Goal: Task Accomplishment & Management: Manage account settings

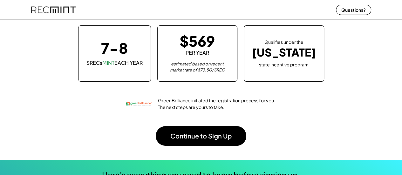
scroll to position [69, 0]
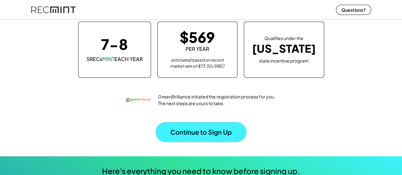
click at [213, 136] on button "Continue to Sign Up" at bounding box center [201, 132] width 91 height 20
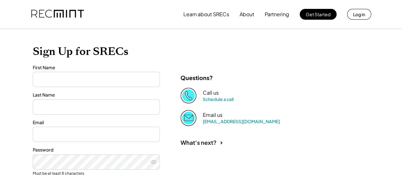
type input "*******"
type input "******"
type input "**********"
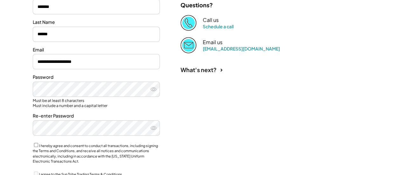
scroll to position [97, 0]
click at [153, 88] on use at bounding box center [154, 88] width 6 height 3
click at [152, 127] on icon at bounding box center [153, 128] width 6 height 6
click at [152, 89] on use at bounding box center [153, 89] width 6 height 5
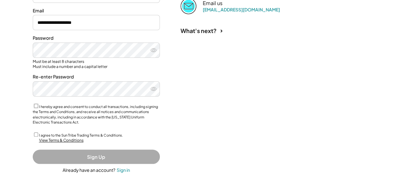
scroll to position [150, 0]
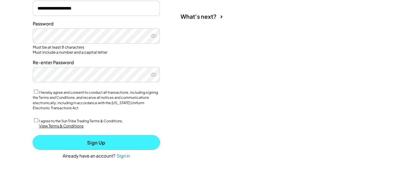
click at [81, 143] on button "Sign Up" at bounding box center [96, 143] width 127 height 14
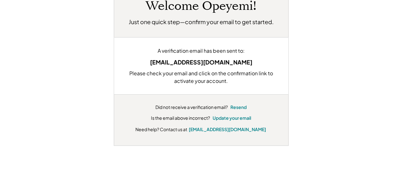
scroll to position [60, 0]
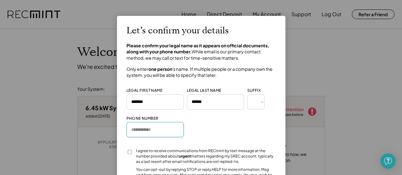
click at [163, 135] on input "input" at bounding box center [155, 129] width 57 height 15
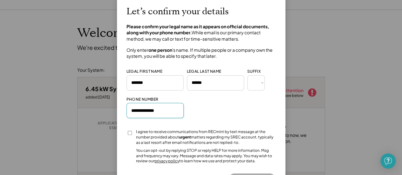
type input "**********"
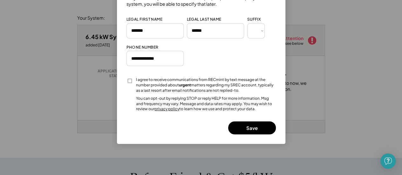
scroll to position [72, 0]
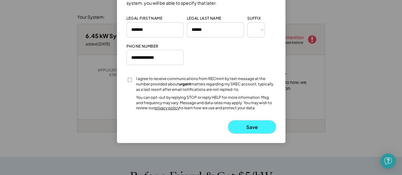
click at [249, 126] on button "Save" at bounding box center [252, 127] width 48 height 13
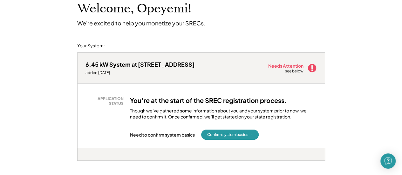
scroll to position [45, 0]
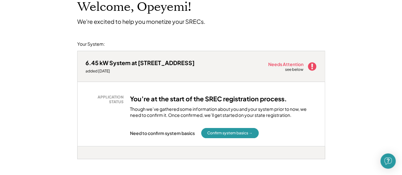
click at [312, 66] on icon at bounding box center [313, 67] width 10 height 10
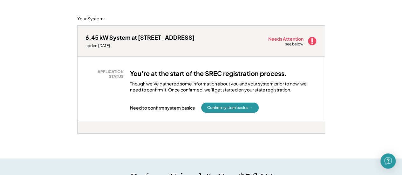
scroll to position [66, 0]
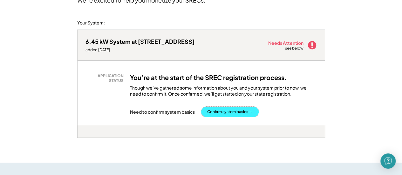
click at [225, 113] on button "Confirm system basics →" at bounding box center [230, 112] width 58 height 10
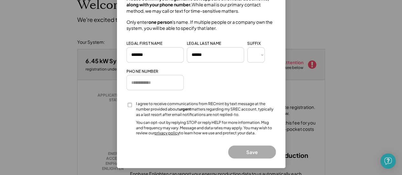
scroll to position [43, 0]
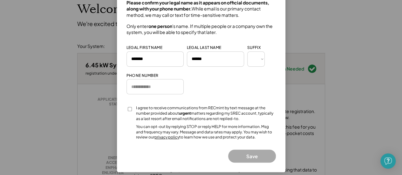
click at [332, 36] on div at bounding box center [201, 87] width 402 height 175
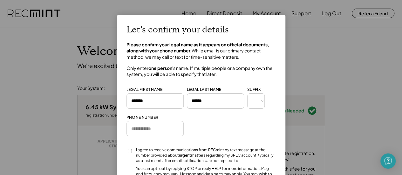
scroll to position [0, 0]
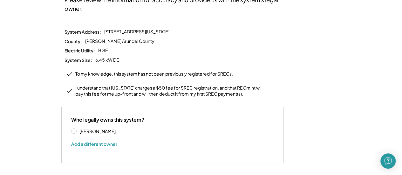
scroll to position [76, 0]
click at [78, 129] on label "Opeyemi Quadri" at bounding box center [106, 131] width 57 height 4
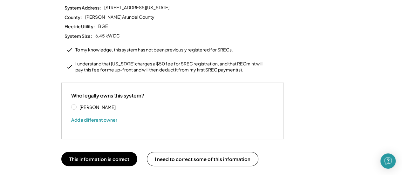
scroll to position [101, 0]
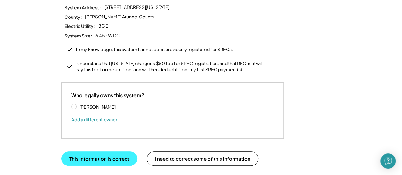
click at [117, 152] on button "This information is correct" at bounding box center [99, 159] width 76 height 14
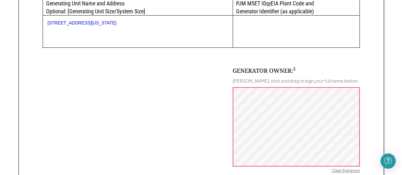
scroll to position [364, 0]
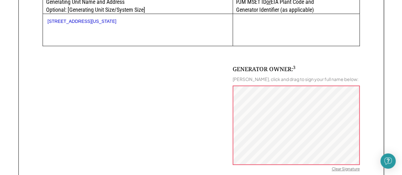
click at [334, 170] on div "Clear Signature" at bounding box center [346, 170] width 28 height 6
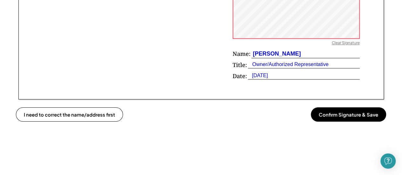
scroll to position [490, 0]
click at [335, 113] on button "Confirm Signature & Save" at bounding box center [348, 114] width 75 height 14
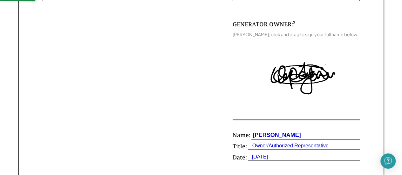
scroll to position [408, 0]
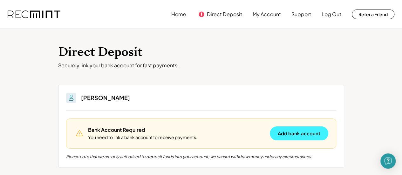
click at [301, 128] on button "Add bank account" at bounding box center [299, 134] width 59 height 14
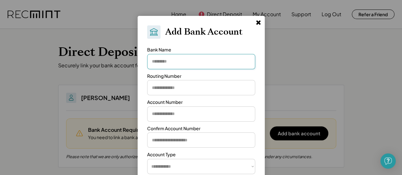
click at [218, 60] on input "input" at bounding box center [201, 61] width 108 height 15
type input "**********"
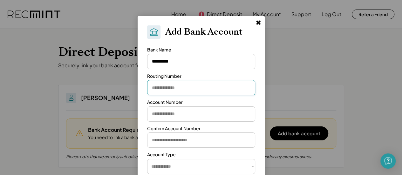
click at [204, 85] on input "input" at bounding box center [201, 87] width 108 height 15
type input "*********"
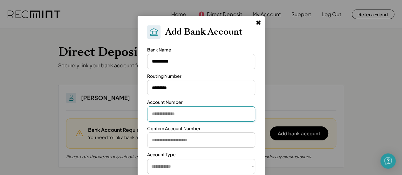
click at [196, 115] on input "input" at bounding box center [201, 114] width 108 height 15
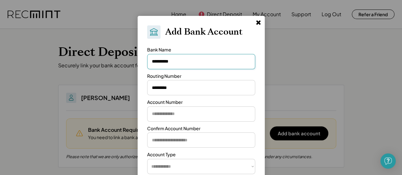
click at [177, 64] on input "input" at bounding box center [201, 61] width 108 height 15
drag, startPoint x: 177, startPoint y: 64, endPoint x: 140, endPoint y: 61, distance: 37.0
click at [140, 61] on div "**********" at bounding box center [201, 139] width 127 height 247
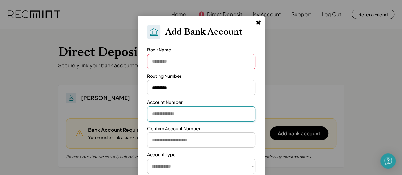
click at [157, 115] on input "input" at bounding box center [201, 114] width 108 height 15
paste input "**********"
type input "**********"
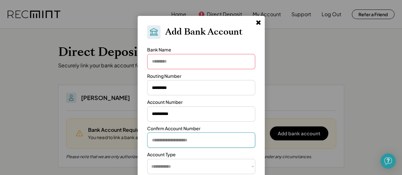
click at [171, 138] on input "input" at bounding box center [201, 140] width 108 height 15
paste input "**********"
type input "**********"
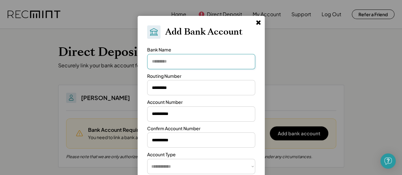
click at [175, 64] on input "input" at bounding box center [201, 61] width 108 height 15
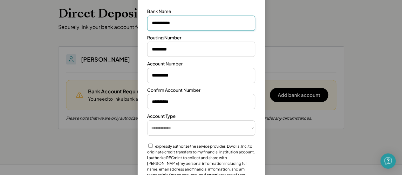
scroll to position [39, 0]
type input "**********"
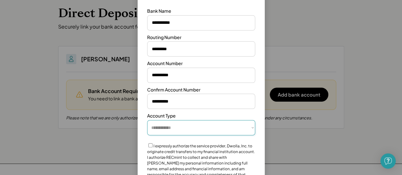
click at [190, 128] on select "**********" at bounding box center [201, 127] width 108 height 15
select select "**********"
click at [147, 120] on select "**********" at bounding box center [201, 127] width 108 height 15
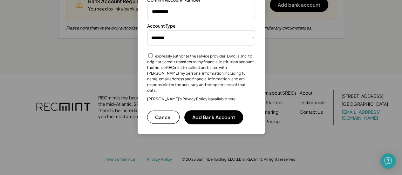
scroll to position [129, 0]
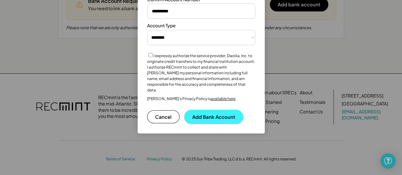
click at [197, 112] on button "Add Bank Account" at bounding box center [214, 117] width 59 height 14
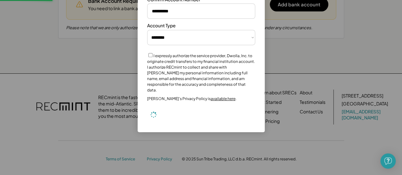
select select "**********"
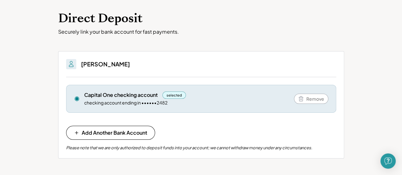
scroll to position [0, 0]
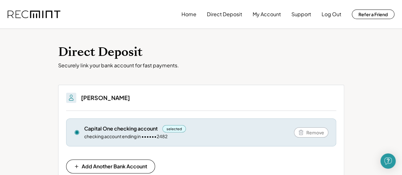
click at [255, 44] on div "Direct Deposit Securely link your bank account for fast payments. You'll be abl…" at bounding box center [201, 122] width 402 height 187
click at [192, 18] on button "Home" at bounding box center [189, 14] width 15 height 13
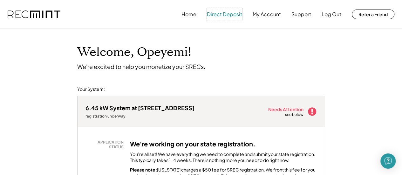
click at [231, 14] on button "Direct Deposit" at bounding box center [224, 14] width 35 height 13
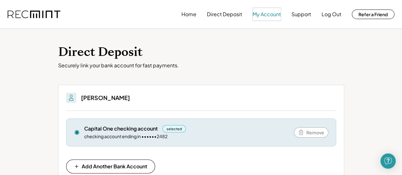
click at [271, 15] on button "My Account" at bounding box center [267, 14] width 28 height 13
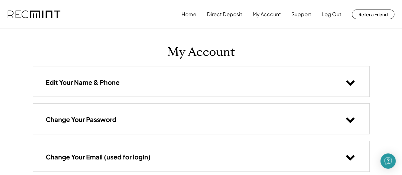
click at [349, 85] on icon at bounding box center [351, 83] width 10 height 10
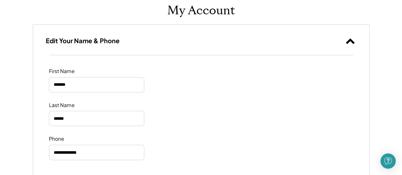
scroll to position [41, 0]
click at [352, 41] on use at bounding box center [350, 41] width 9 height 5
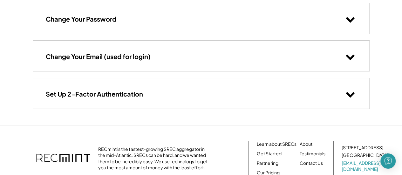
scroll to position [101, 0]
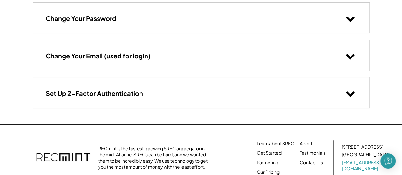
click at [353, 90] on icon at bounding box center [351, 94] width 10 height 10
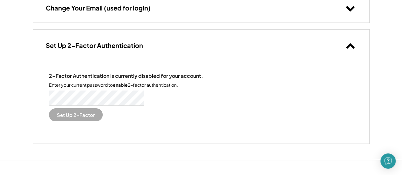
scroll to position [150, 0]
click at [75, 114] on button "Set Up 2-Factor" at bounding box center [76, 114] width 54 height 13
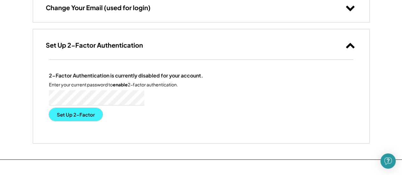
click at [72, 114] on button "Set Up 2-Factor" at bounding box center [76, 114] width 54 height 13
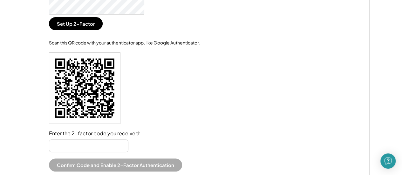
scroll to position [241, 0]
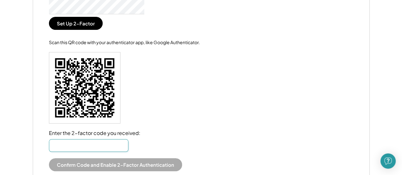
click at [111, 144] on input "input" at bounding box center [89, 145] width 80 height 13
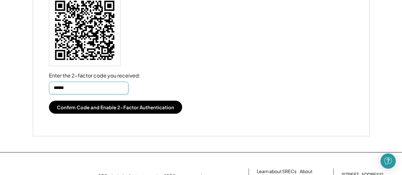
scroll to position [299, 0]
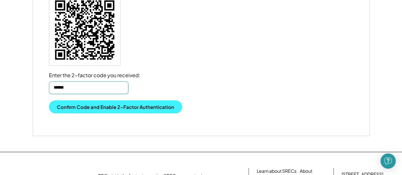
type input "******"
click at [112, 110] on button "Confirm Code and Enable 2-Factor Authentication" at bounding box center [115, 107] width 133 height 13
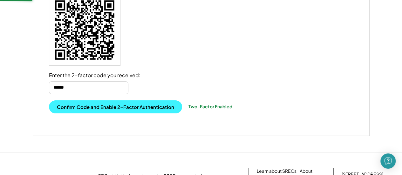
scroll to position [351, 0]
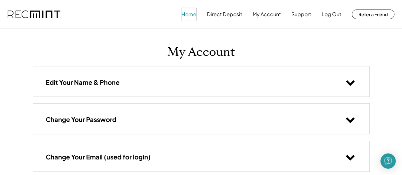
click at [195, 18] on button "Home" at bounding box center [189, 14] width 15 height 13
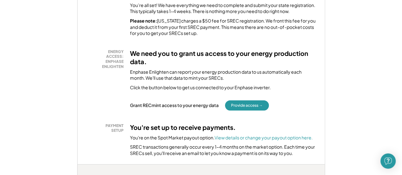
scroll to position [150, 0]
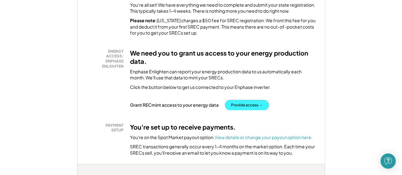
click at [250, 108] on button "Provide access →" at bounding box center [247, 105] width 44 height 10
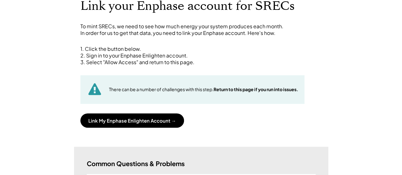
scroll to position [46, 0]
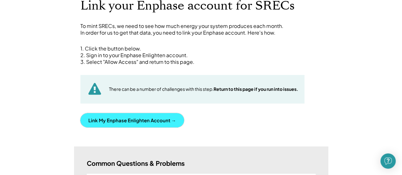
click at [144, 120] on button "Link My Enphase Enlighten Account →" at bounding box center [132, 120] width 104 height 14
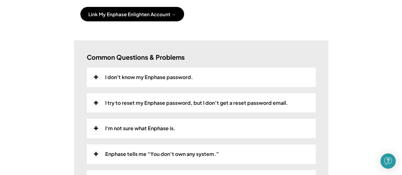
scroll to position [153, 0]
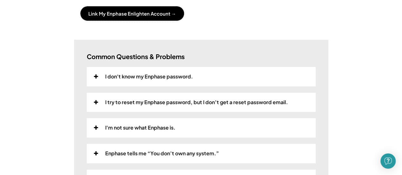
click at [98, 127] on icon at bounding box center [96, 127] width 6 height 5
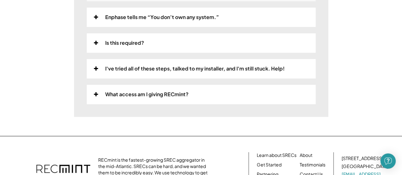
scroll to position [336, 0]
click at [98, 97] on icon at bounding box center [96, 94] width 6 height 5
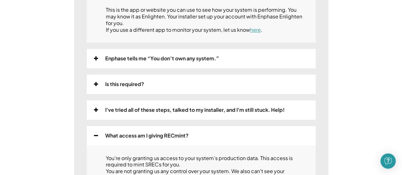
scroll to position [294, 0]
click at [97, 87] on icon at bounding box center [96, 84] width 6 height 5
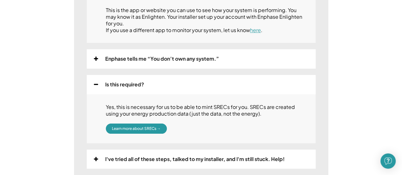
click at [97, 87] on icon at bounding box center [96, 84] width 6 height 5
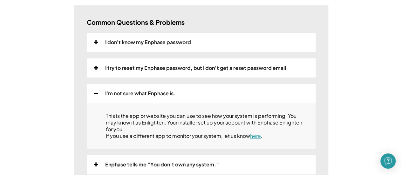
scroll to position [187, 0]
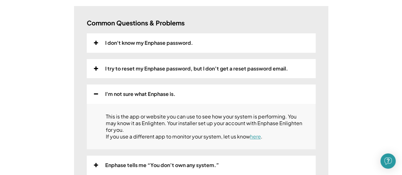
click at [129, 44] on div "I don't know my Enphase password." at bounding box center [149, 43] width 88 height 7
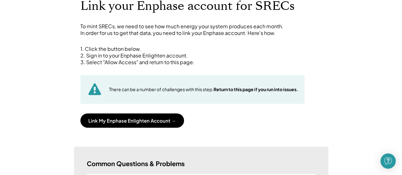
scroll to position [46, 0]
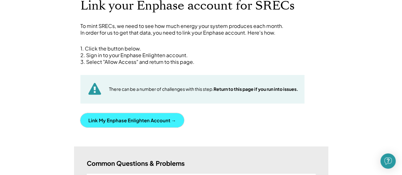
click at [143, 122] on button "Link My Enphase Enlighten Account →" at bounding box center [132, 120] width 104 height 14
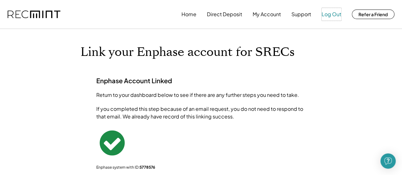
click at [336, 15] on button "Log Out" at bounding box center [332, 14] width 20 height 13
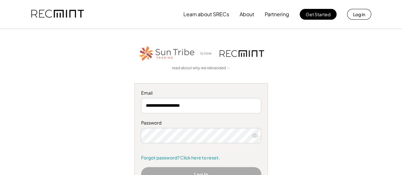
click at [205, 128] on div "Password Remember me Forgot password? Click here to reset." at bounding box center [201, 140] width 120 height 41
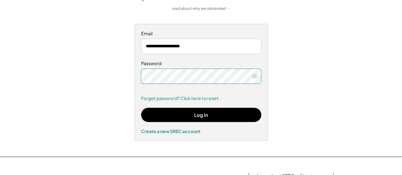
scroll to position [60, 0]
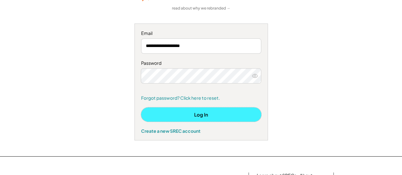
click at [193, 115] on button "Log In" at bounding box center [201, 115] width 120 height 14
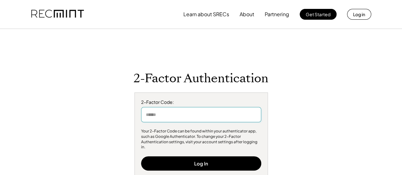
click at [193, 115] on input "input" at bounding box center [201, 114] width 120 height 15
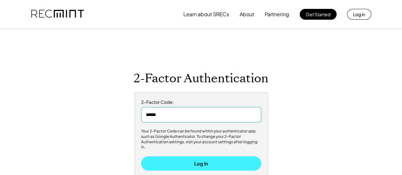
type input "******"
click at [187, 164] on button "Log In" at bounding box center [201, 164] width 120 height 14
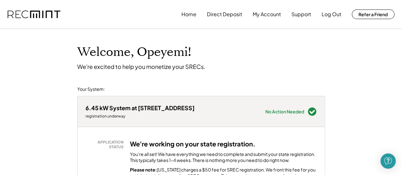
click at [197, 14] on div "Home Direct Deposit My Account Support Log Out Refer a Friend" at bounding box center [288, 14] width 213 height 13
click at [194, 14] on button "Home" at bounding box center [189, 14] width 15 height 13
click at [233, 14] on button "Direct Deposit" at bounding box center [224, 14] width 35 height 13
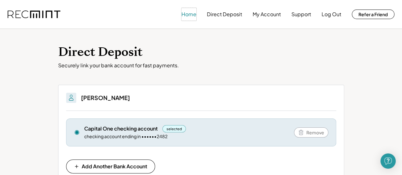
click at [193, 16] on button "Home" at bounding box center [189, 14] width 15 height 13
